Goal: Transaction & Acquisition: Subscribe to service/newsletter

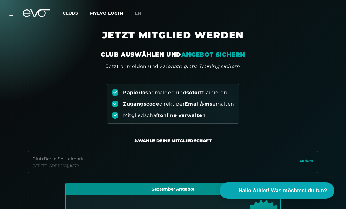
click at [244, 52] on em "ANGEBOT SICHERN" at bounding box center [213, 54] width 64 height 7
click at [109, 11] on link "MYEVO LOGIN" at bounding box center [106, 13] width 33 height 5
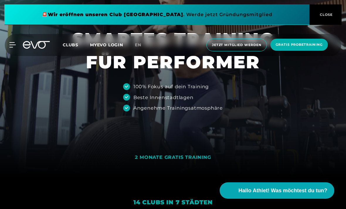
click at [248, 47] on span "Jetzt Mitglied werden" at bounding box center [236, 45] width 49 height 5
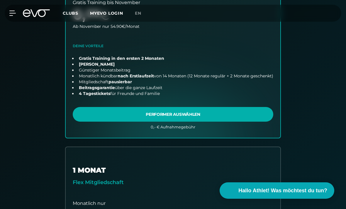
scroll to position [261, 0]
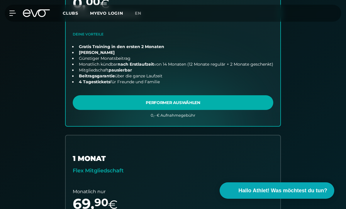
click at [242, 103] on link "choose plan" at bounding box center [173, 25] width 215 height 204
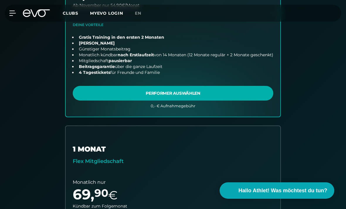
click at [109, 13] on link "MYEVO LOGIN" at bounding box center [106, 13] width 33 height 5
click at [90, 0] on div "MyEVO Login Über EVO Mitgliedschaften Probetraining TAGESPASS EVO Studios Düsse…" at bounding box center [173, 13] width 346 height 26
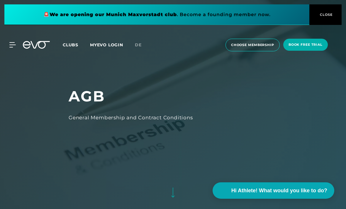
click at [253, 45] on span "choose membership" at bounding box center [252, 45] width 43 height 5
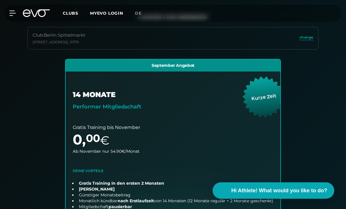
scroll to position [218, 0]
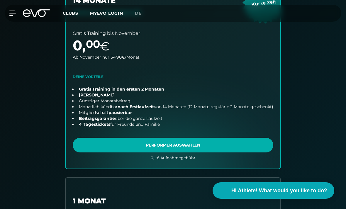
click at [246, 139] on link "choose plan" at bounding box center [173, 67] width 215 height 204
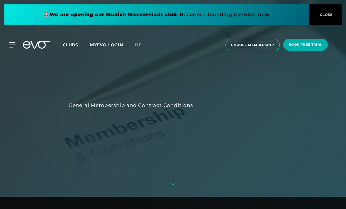
scroll to position [13, 0]
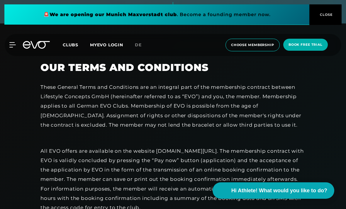
click at [258, 49] on span "choose membership" at bounding box center [253, 45] width 54 height 13
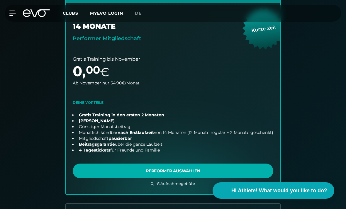
scroll to position [293, 0]
